Goal: Task Accomplishment & Management: Use online tool/utility

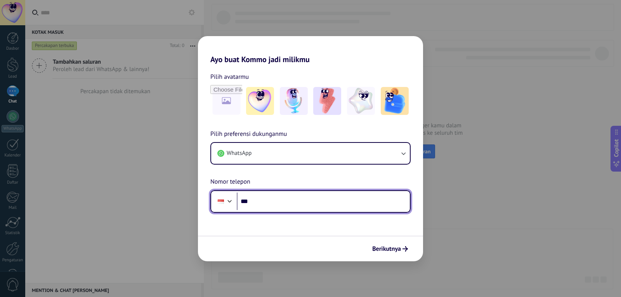
click at [269, 202] on input "***" at bounding box center [323, 202] width 173 height 18
type input "**********"
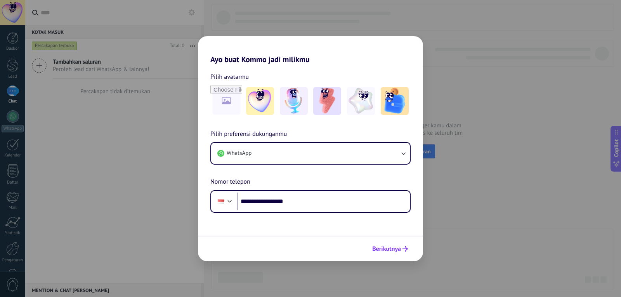
click at [380, 250] on span "Berikutnya" at bounding box center [386, 248] width 29 height 5
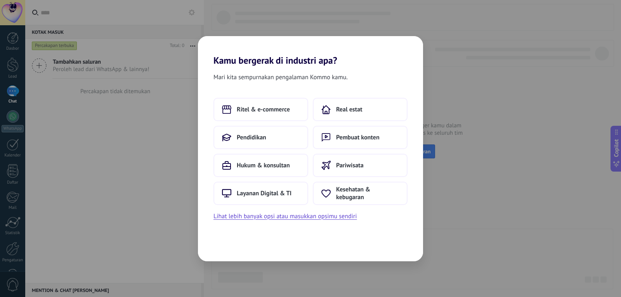
click at [262, 222] on div "Mari kita sempurnakan pengalaman Kommo kamu. Ritel & e-commerce Real estat Pend…" at bounding box center [310, 163] width 225 height 195
click at [264, 218] on button "Lihat lebih banyak opsi atau masukkan opsimu sendiri" at bounding box center [286, 216] width 144 height 10
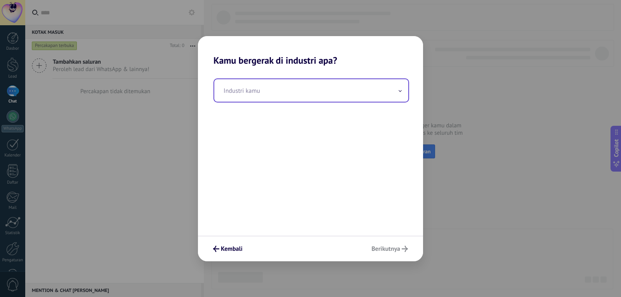
click at [278, 84] on input "text" at bounding box center [311, 90] width 194 height 23
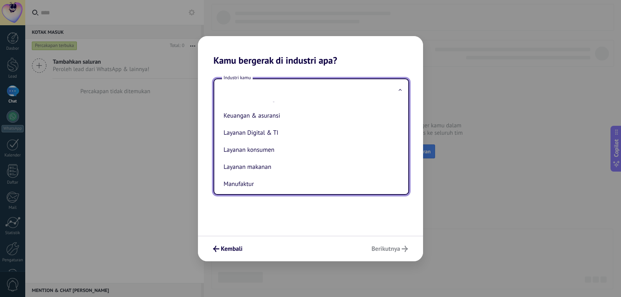
scroll to position [12, 0]
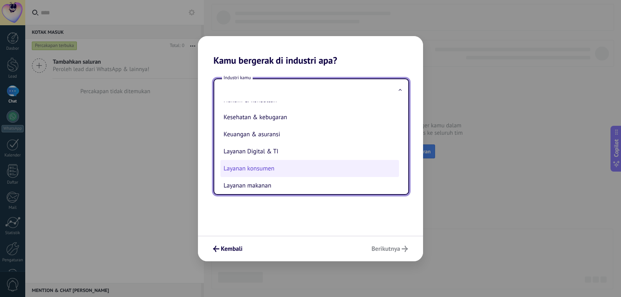
click at [296, 169] on li "Layanan konsumen" at bounding box center [310, 168] width 179 height 17
type input "**********"
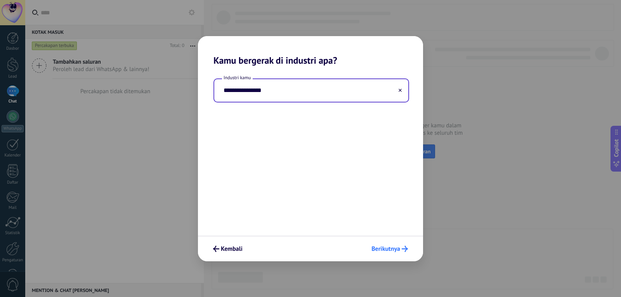
click at [397, 251] on span "Berikutnya" at bounding box center [386, 248] width 29 height 5
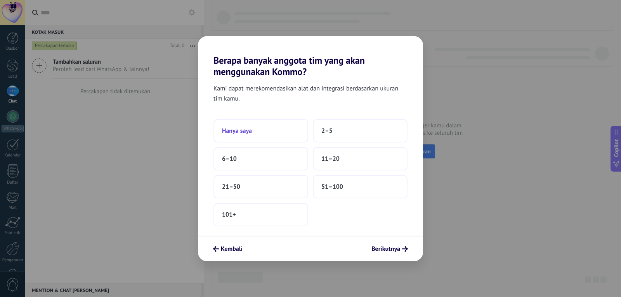
drag, startPoint x: 233, startPoint y: 133, endPoint x: 224, endPoint y: 133, distance: 9.7
click at [224, 133] on span "Hanya saya" at bounding box center [237, 131] width 30 height 8
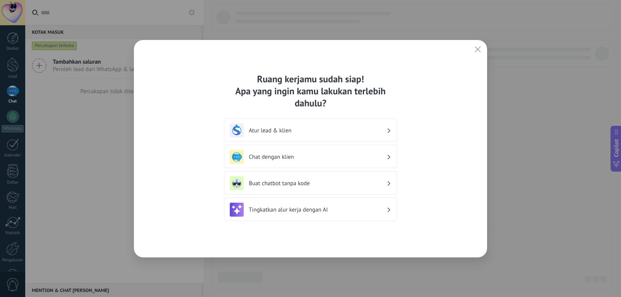
click at [477, 43] on div "Ruang kerjamu sudah siap! Apa yang ingin kamu lakukan terlebih dahulu? Atur lea…" at bounding box center [310, 148] width 353 height 217
click at [470, 55] on div "Ruang kerjamu sudah siap! Apa yang ingin kamu lakukan terlebih dahulu? Atur lea…" at bounding box center [310, 148] width 353 height 217
click at [476, 52] on icon "button" at bounding box center [478, 49] width 6 height 6
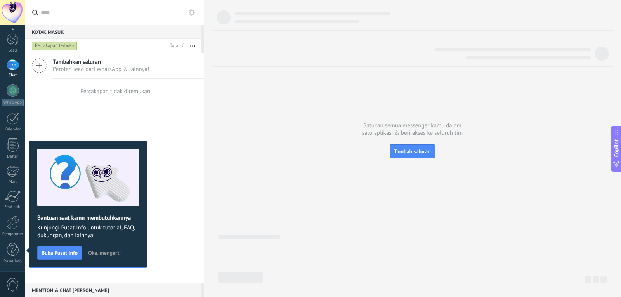
scroll to position [0, 0]
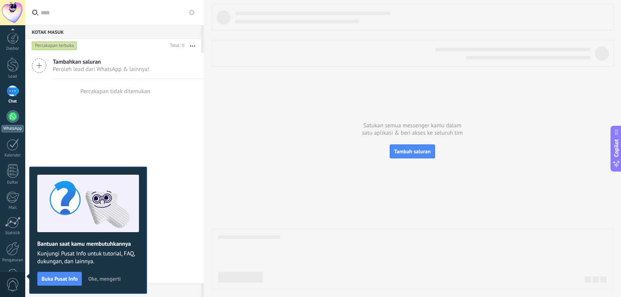
click at [17, 121] on div at bounding box center [13, 116] width 12 height 12
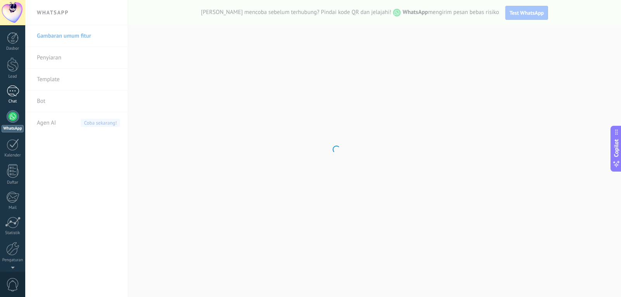
click at [10, 89] on div at bounding box center [13, 90] width 12 height 11
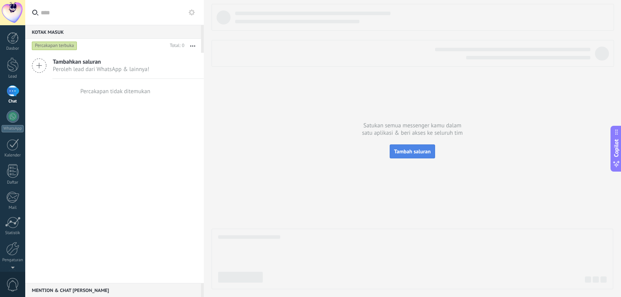
click at [406, 152] on span "Tambah saluran" at bounding box center [412, 151] width 36 height 7
click at [422, 157] on button "Tambah saluran" at bounding box center [412, 151] width 45 height 14
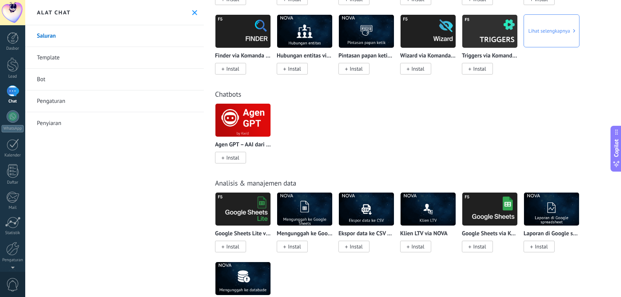
scroll to position [1398, 0]
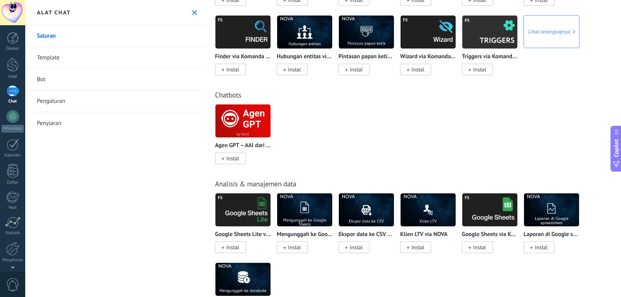
click at [61, 53] on link "Template" at bounding box center [114, 58] width 179 height 22
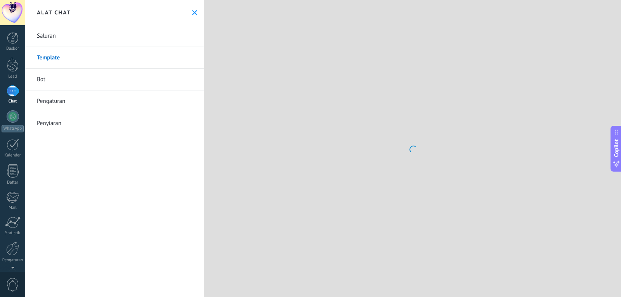
click at [63, 78] on link "Bot" at bounding box center [114, 80] width 179 height 22
click at [64, 102] on link "Pengaturan" at bounding box center [114, 101] width 179 height 22
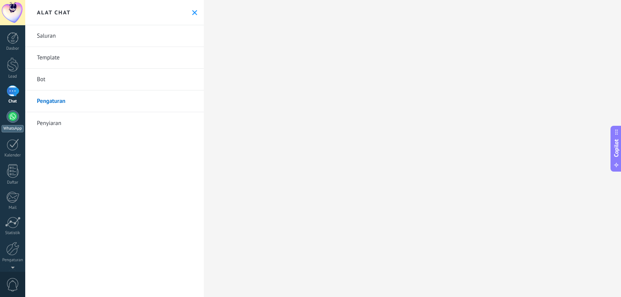
click at [0, 118] on link "WhatsApp" at bounding box center [12, 121] width 25 height 22
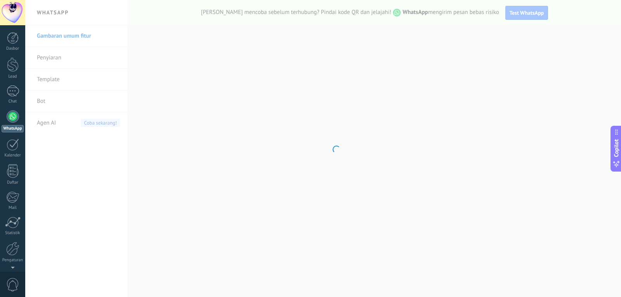
click at [10, 116] on div at bounding box center [13, 116] width 12 height 12
click at [318, 250] on body ".abecls-1,.abecls-2{fill-rule:evenodd}.abecls-2{fill:#fff} .abhcls-1{fill:none}…" at bounding box center [310, 148] width 621 height 297
click at [235, 240] on body ".abecls-1,.abecls-2{fill-rule:evenodd}.abecls-2{fill:#fff} .abhcls-1{fill:none}…" at bounding box center [310, 148] width 621 height 297
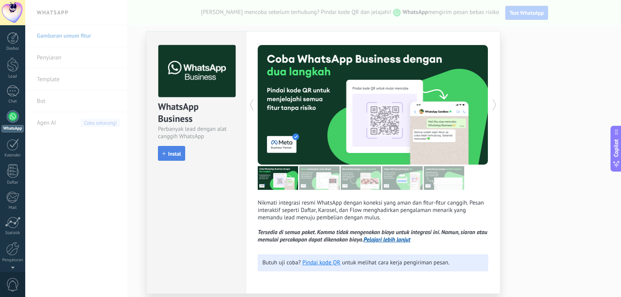
click at [175, 159] on button "Instal" at bounding box center [171, 153] width 27 height 15
click at [192, 76] on img at bounding box center [196, 71] width 77 height 52
click at [253, 100] on use at bounding box center [251, 104] width 3 height 11
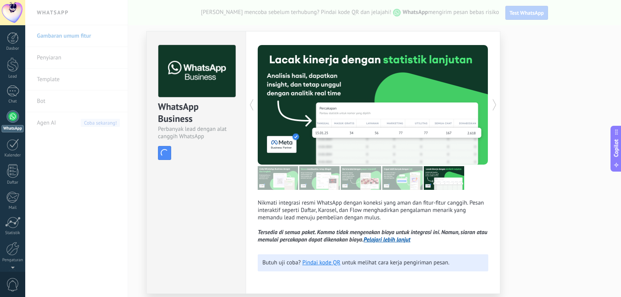
click at [255, 104] on icon at bounding box center [252, 105] width 8 height 16
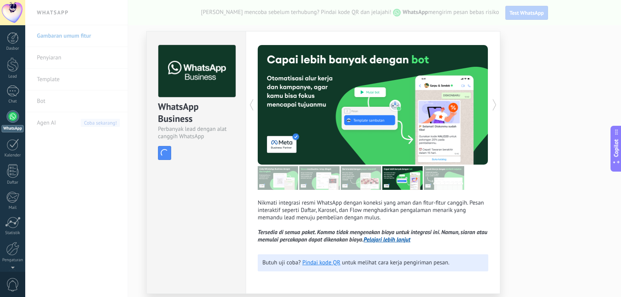
click at [255, 104] on icon at bounding box center [252, 105] width 8 height 16
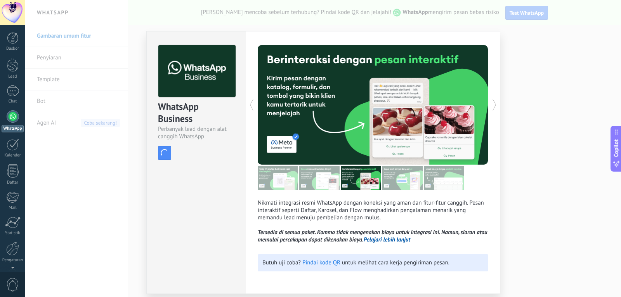
click at [255, 104] on icon at bounding box center [252, 105] width 8 height 16
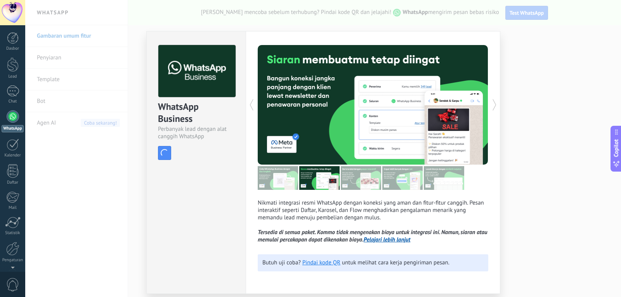
click at [255, 104] on icon at bounding box center [252, 105] width 8 height 16
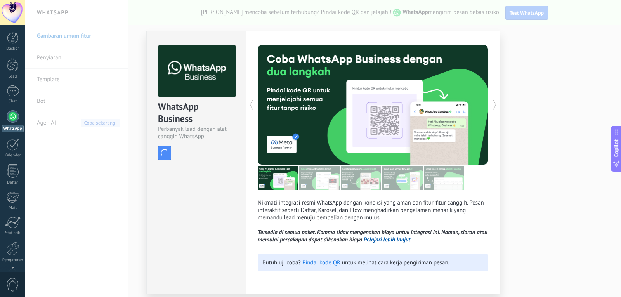
click at [255, 104] on icon at bounding box center [252, 105] width 8 height 16
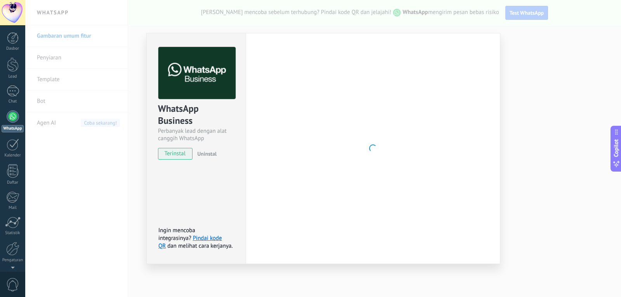
drag, startPoint x: 245, startPoint y: 249, endPoint x: 453, endPoint y: 99, distance: 256.7
click at [256, 244] on div "WhatsApp Business Perbanyak lead dengan alat canggih WhatsApp terinstal Uninsta…" at bounding box center [323, 148] width 354 height 231
click at [542, 45] on div "WhatsApp Business Perbanyak lead dengan alat canggih WhatsApp terinstal Uninsta…" at bounding box center [323, 148] width 596 height 297
